Goal: Information Seeking & Learning: Learn about a topic

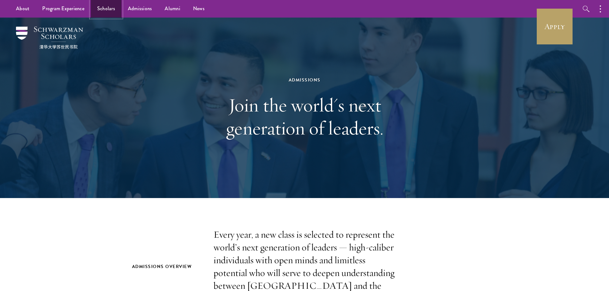
drag, startPoint x: 58, startPoint y: 31, endPoint x: 105, endPoint y: 8, distance: 52.6
click at [105, 8] on link "Scholars" at bounding box center [106, 9] width 31 height 18
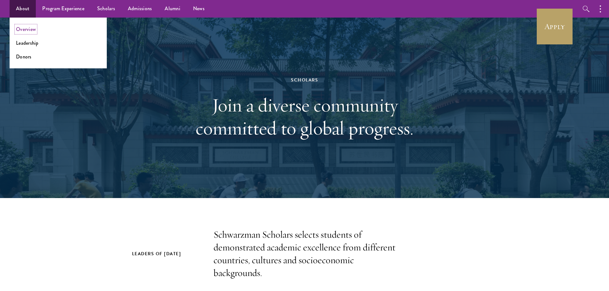
click at [30, 28] on link "Overview" at bounding box center [26, 29] width 20 height 7
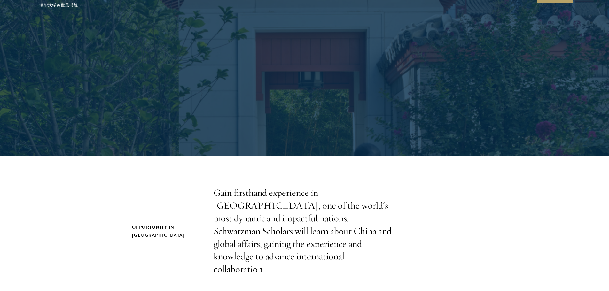
scroll to position [128, 0]
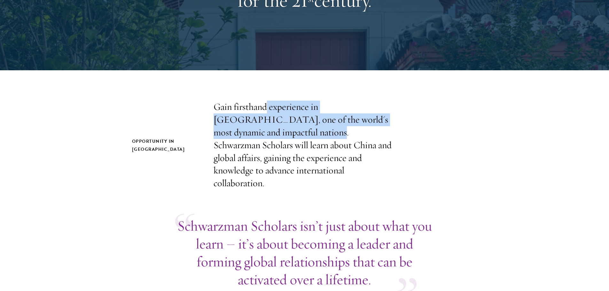
drag, startPoint x: 265, startPoint y: 110, endPoint x: 260, endPoint y: 140, distance: 30.1
click at [260, 139] on p "Gain firsthand experience in [GEOGRAPHIC_DATA], one of the world's most dynamic…" at bounding box center [305, 145] width 182 height 89
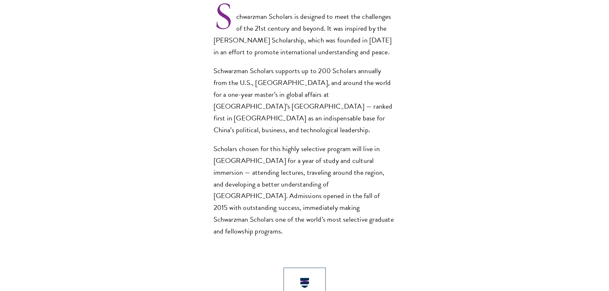
scroll to position [480, 0]
